Goal: Task Accomplishment & Management: Complete application form

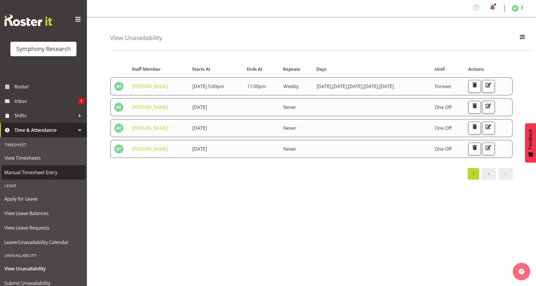
click at [39, 169] on span "Manual Timesheet Entry" at bounding box center [43, 172] width 78 height 9
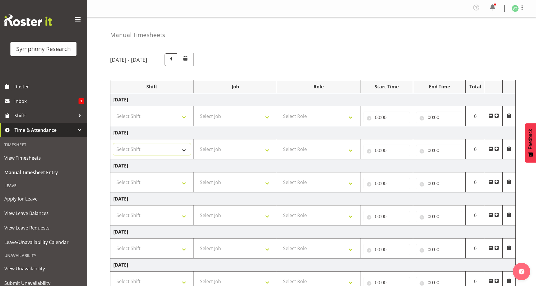
click at [183, 150] on select "Select Shift !!Weekend Residential (Roster IT Shift Label) *Business 9/10am ~ 4…" at bounding box center [151, 149] width 77 height 12
select select "26078"
click at [113, 144] on select "Select Shift !!Weekend Residential (Roster IT Shift Label) *Business 9/10am ~ 4…" at bounding box center [151, 149] width 77 height 12
click at [266, 151] on select "Select Job 550060 IF Admin 553492 World Poll Aus Wave 2 Main 2025 553493 World …" at bounding box center [235, 149] width 77 height 12
select select "10527"
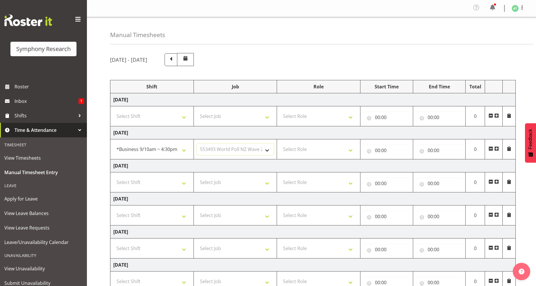
click at [197, 144] on select "Select Job 550060 IF Admin 553492 World Poll Aus Wave 2 Main 2025 553493 World …" at bounding box center [235, 149] width 77 height 12
click at [349, 151] on select "Select Role Briefing Interviewing" at bounding box center [318, 149] width 77 height 12
select select "47"
click at [280, 144] on select "Select Role Briefing Interviewing" at bounding box center [318, 149] width 77 height 12
drag, startPoint x: 385, startPoint y: 149, endPoint x: 381, endPoint y: 150, distance: 4.4
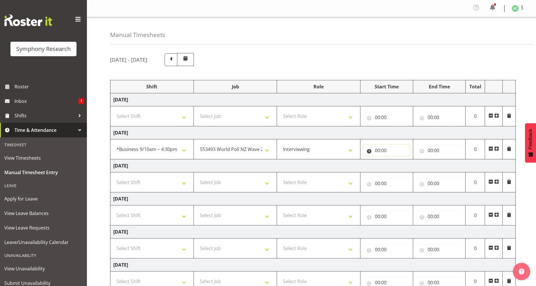
click at [384, 149] on input "00:00" at bounding box center [386, 150] width 47 height 12
click at [401, 166] on select "00 01 02 03 04 05 06 07 08 09 10 11 12 13 14 15 16 17 18 19 20 21 22 23" at bounding box center [402, 166] width 13 height 12
select select "10"
click at [396, 160] on select "00 01 02 03 04 05 06 07 08 09 10 11 12 13 14 15 16 17 18 19 20 21 22 23" at bounding box center [402, 166] width 13 height 12
type input "10:00"
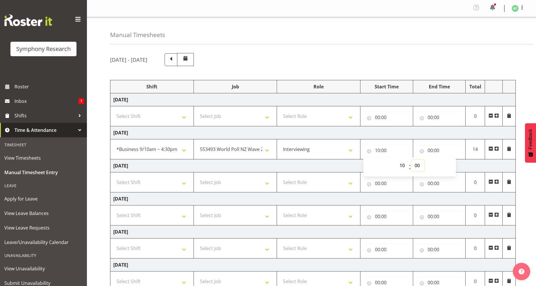
drag, startPoint x: 418, startPoint y: 166, endPoint x: 417, endPoint y: 160, distance: 6.1
click at [418, 166] on select "00 01 02 03 04 05 06 07 08 09 10 11 12 13 14 15 16 17 18 19 20 21 22 23 24 25 2…" at bounding box center [417, 166] width 13 height 12
select select "45"
click at [411, 160] on select "00 01 02 03 04 05 06 07 08 09 10 11 12 13 14 15 16 17 18 19 20 21 22 23 24 25 2…" at bounding box center [417, 166] width 13 height 12
type input "10:45"
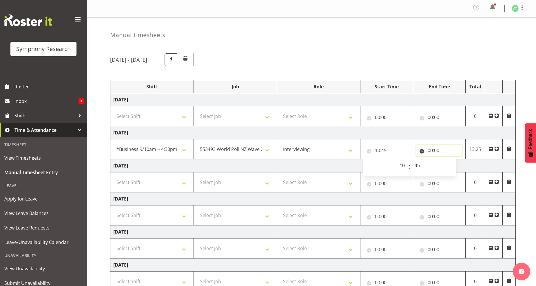
click at [436, 151] on input "00:00" at bounding box center [439, 150] width 47 height 12
drag, startPoint x: 455, startPoint y: 167, endPoint x: 453, endPoint y: 160, distance: 7.4
click at [455, 167] on select "00 01 02 03 04 05 06 07 08 09 10 11 12 13 14 15 16 17 18 19 20 21 22 23" at bounding box center [455, 166] width 13 height 12
select select "11"
click at [449, 160] on select "00 01 02 03 04 05 06 07 08 09 10 11 12 13 14 15 16 17 18 19 20 21 22 23" at bounding box center [455, 166] width 13 height 12
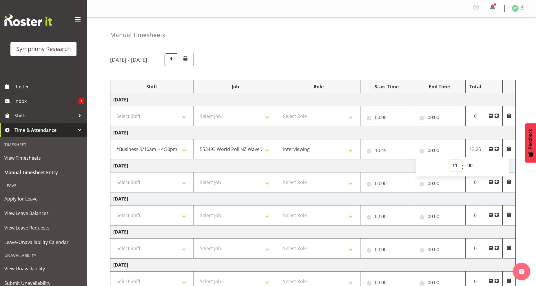
type input "11:00"
click at [468, 166] on select "00 01 02 03 04 05 06 07 08 09 10 11 12 13 14 15 16 17 18 19 20 21 22 23 24 25 2…" at bounding box center [470, 166] width 13 height 12
select select "45"
click at [464, 160] on select "00 01 02 03 04 05 06 07 08 09 10 11 12 13 14 15 16 17 18 19 20 21 22 23 24 25 2…" at bounding box center [470, 166] width 13 height 12
type input "11:45"
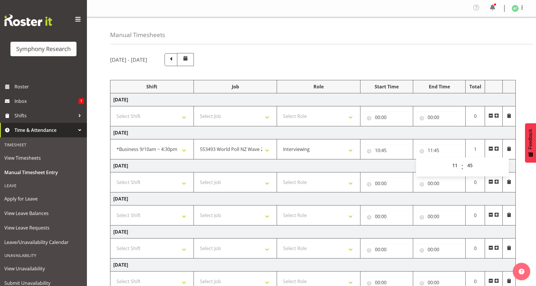
click at [495, 150] on span at bounding box center [496, 148] width 5 height 5
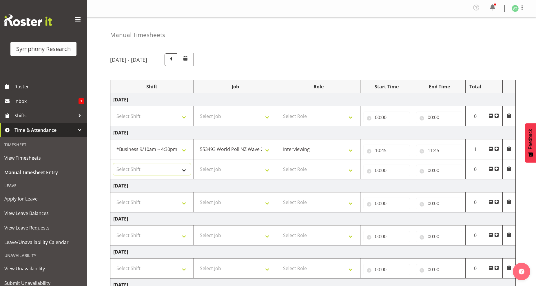
click at [185, 169] on select "Select Shift !!Weekend Residential (Roster IT Shift Label) *Business 9/10am ~ 4…" at bounding box center [151, 169] width 77 height 12
select select "26078"
click at [113, 164] on select "Select Shift !!Weekend Residential (Roster IT Shift Label) *Business 9/10am ~ 4…" at bounding box center [151, 169] width 77 height 12
drag, startPoint x: 266, startPoint y: 170, endPoint x: 254, endPoint y: 165, distance: 13.7
click at [266, 170] on select "Select Job 550060 IF Admin 553492 World Poll Aus Wave 2 Main 2025 553493 World …" at bounding box center [235, 169] width 77 height 12
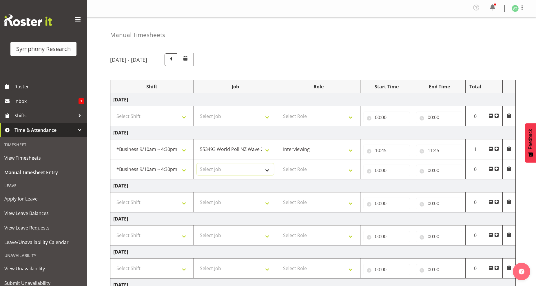
select select "10242"
click at [197, 164] on select "Select Job 550060 IF Admin 553492 World Poll Aus Wave 2 Main 2025 553493 World …" at bounding box center [235, 169] width 77 height 12
click at [347, 172] on select "Select Role Briefing Interviewing" at bounding box center [318, 169] width 77 height 12
select select "47"
click at [280, 164] on select "Select Role Briefing Interviewing" at bounding box center [318, 169] width 77 height 12
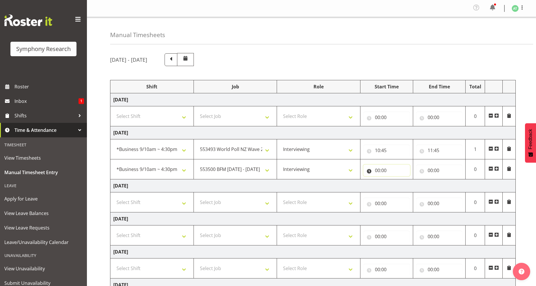
click at [379, 171] on input "00:00" at bounding box center [386, 170] width 47 height 12
click at [400, 186] on select "00 01 02 03 04 05 06 07 08 09 10 11 12 13 14 15 16 17 18 19 20 21 22 23" at bounding box center [402, 186] width 13 height 12
select select "11"
click at [396, 180] on select "00 01 02 03 04 05 06 07 08 09 10 11 12 13 14 15 16 17 18 19 20 21 22 23" at bounding box center [402, 186] width 13 height 12
type input "11:00"
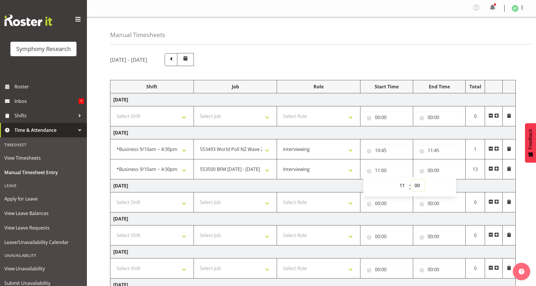
click at [418, 186] on select "00 01 02 03 04 05 06 07 08 09 10 11 12 13 14 15 16 17 18 19 20 21 22 23 24 25 2…" at bounding box center [417, 186] width 13 height 12
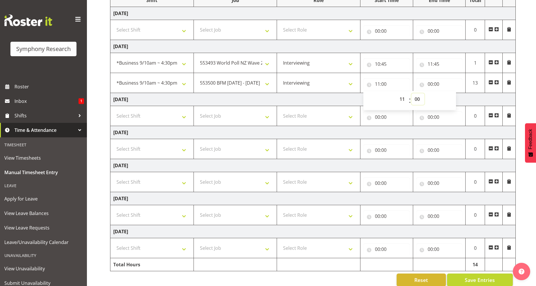
scroll to position [96, 0]
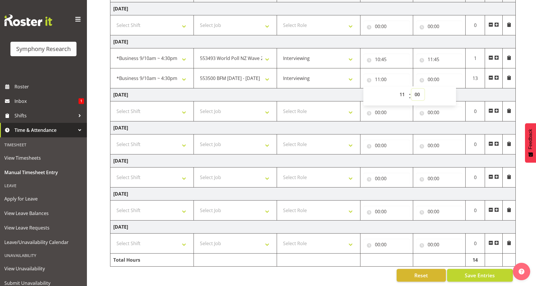
click at [416, 89] on select "00 01 02 03 04 05 06 07 08 09 10 11 12 13 14 15 16 17 18 19 20 21 22 23 24 25 2…" at bounding box center [417, 95] width 13 height 12
click at [415, 90] on select "00 01 02 03 04 05 06 07 08 09 10 11 12 13 14 15 16 17 18 19 20 21 22 23 24 25 2…" at bounding box center [417, 95] width 13 height 12
select select "45"
click at [411, 89] on select "00 01 02 03 04 05 06 07 08 09 10 11 12 13 14 15 16 17 18 19 20 21 22 23 24 25 2…" at bounding box center [417, 95] width 13 height 12
type input "11:45"
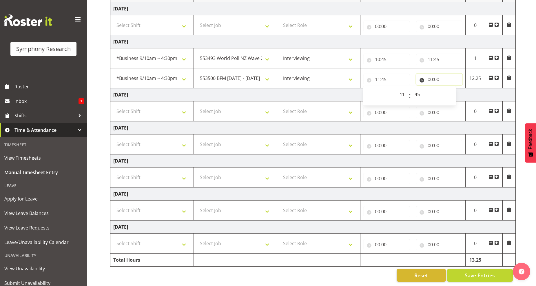
click at [432, 76] on input "00:00" at bounding box center [439, 80] width 47 height 12
click at [455, 92] on select "00 01 02 03 04 05 06 07 08 09 10 11 12 13 14 15 16 17 18 19 20 21 22 23" at bounding box center [455, 95] width 13 height 12
select select "16"
click at [449, 89] on select "00 01 02 03 04 05 06 07 08 09 10 11 12 13 14 15 16 17 18 19 20 21 22 23" at bounding box center [455, 95] width 13 height 12
type input "16:00"
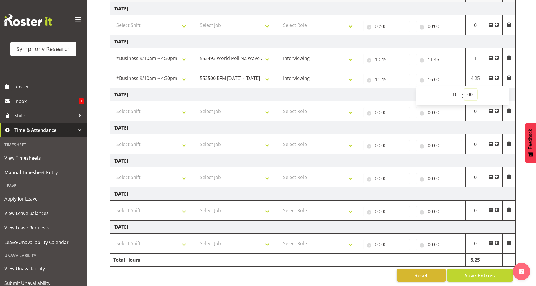
drag, startPoint x: 471, startPoint y: 90, endPoint x: 467, endPoint y: 92, distance: 4.3
click at [471, 90] on select "00 01 02 03 04 05 06 07 08 09 10 11 12 13 14 15 16 17 18 19 20 21 22 23 24 25 2…" at bounding box center [470, 95] width 13 height 12
select select "30"
click at [464, 89] on select "00 01 02 03 04 05 06 07 08 09 10 11 12 13 14 15 16 17 18 19 20 21 22 23 24 25 2…" at bounding box center [470, 95] width 13 height 12
type input "16:30"
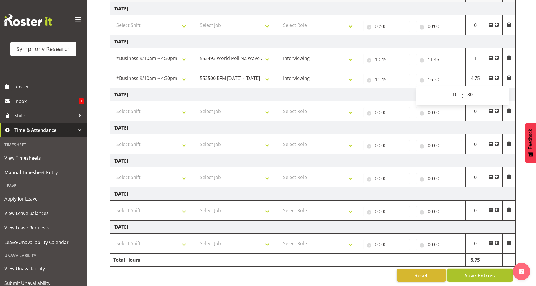
click at [484, 271] on span "Save Entries" at bounding box center [479, 275] width 30 height 8
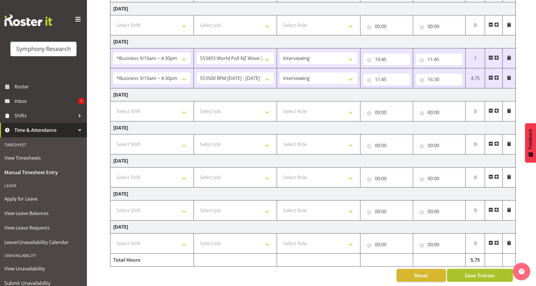
click at [477, 271] on span "Save Entries" at bounding box center [479, 275] width 30 height 8
drag, startPoint x: 479, startPoint y: 270, endPoint x: 465, endPoint y: 265, distance: 14.2
click at [479, 271] on span "Save Entries" at bounding box center [479, 275] width 30 height 8
click at [473, 271] on span "Save Entries" at bounding box center [479, 275] width 30 height 8
